Goal: Information Seeking & Learning: Learn about a topic

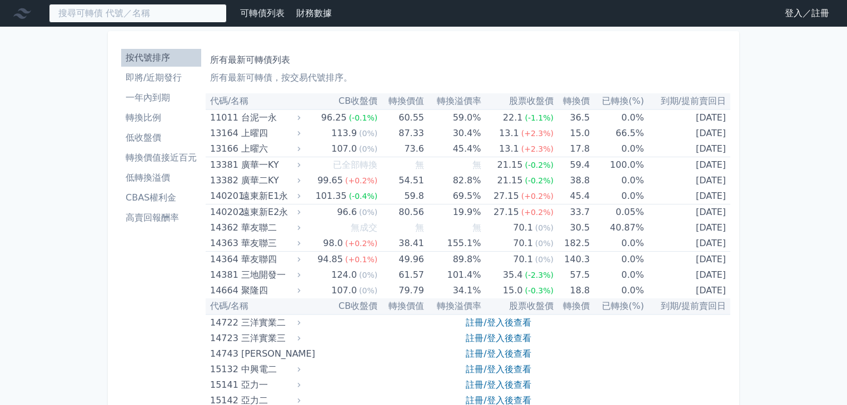
click at [158, 16] on input at bounding box center [138, 13] width 178 height 19
type input "ㄓ"
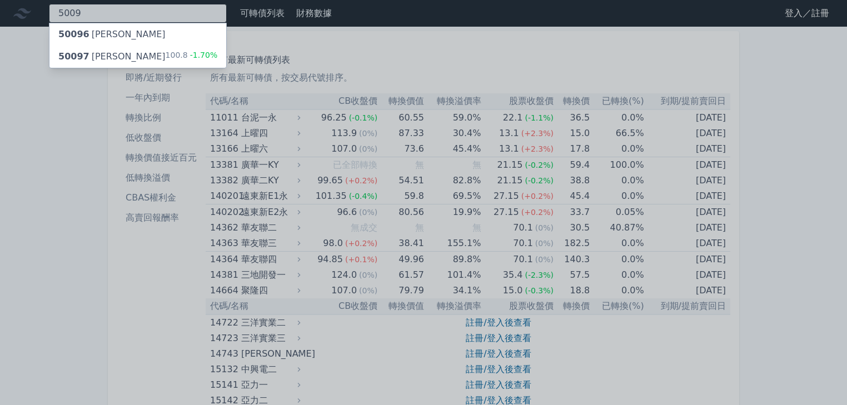
type input "5009"
click at [116, 53] on div "50097 [PERSON_NAME]七 100.8 -1.70%" at bounding box center [137, 57] width 177 height 22
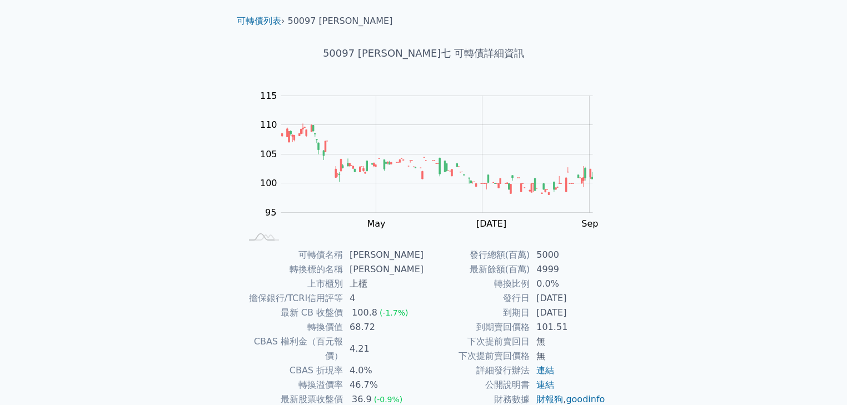
scroll to position [89, 0]
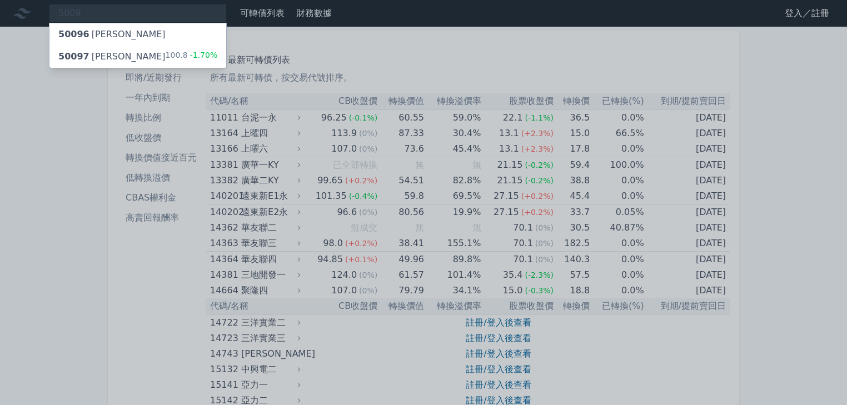
click at [78, 32] on span "50096" at bounding box center [73, 34] width 31 height 11
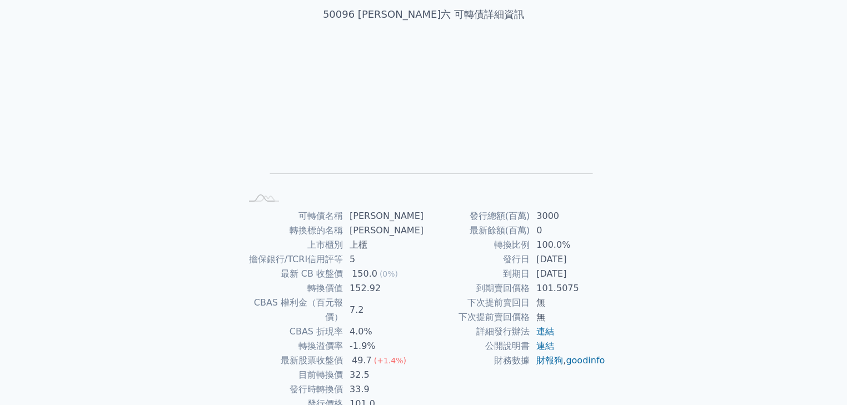
scroll to position [89, 0]
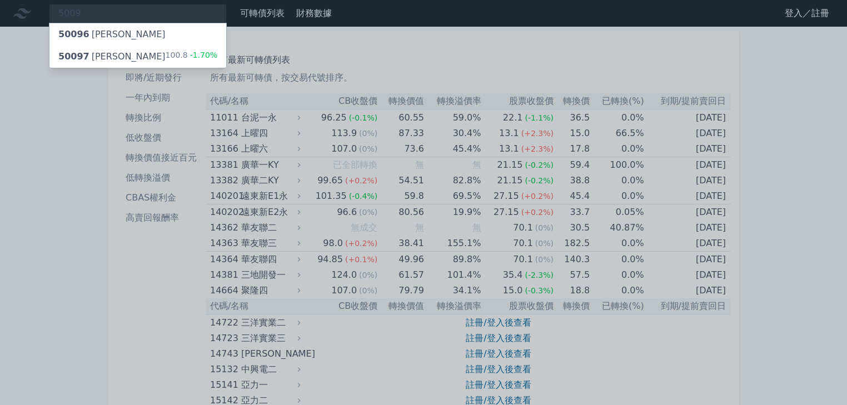
click at [73, 54] on span "50097" at bounding box center [73, 56] width 31 height 11
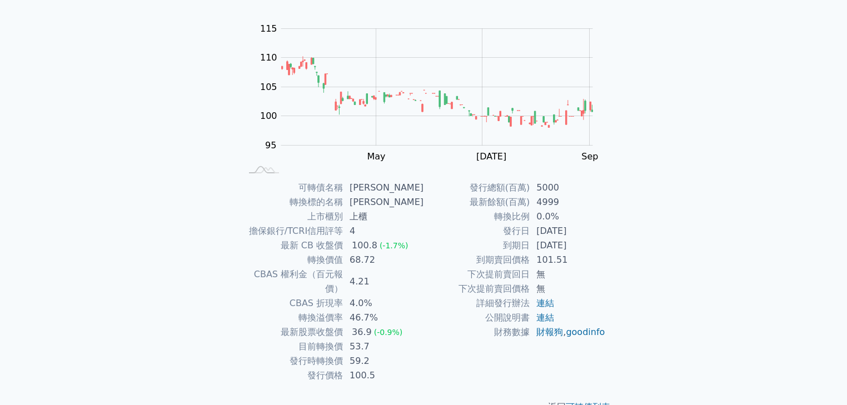
scroll to position [109, 0]
